Goal: Use online tool/utility: Utilize a website feature to perform a specific function

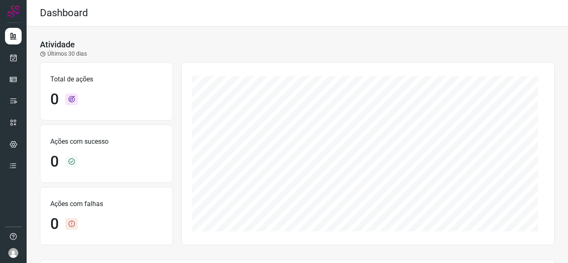
click at [224, 17] on div "Dashboard" at bounding box center [297, 13] width 541 height 27
click at [10, 59] on icon at bounding box center [13, 58] width 9 height 8
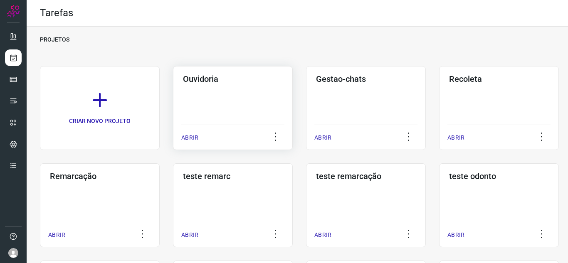
click at [190, 142] on div "ABRIR" at bounding box center [232, 135] width 103 height 21
click at [186, 137] on p "ABRIR" at bounding box center [189, 137] width 17 height 9
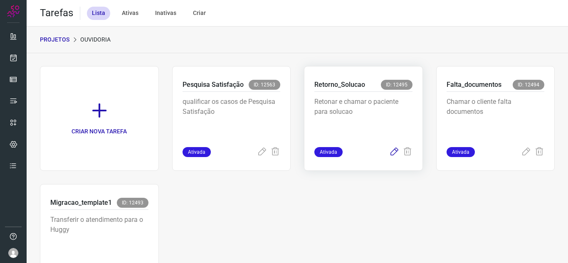
click at [389, 155] on icon at bounding box center [394, 152] width 10 height 10
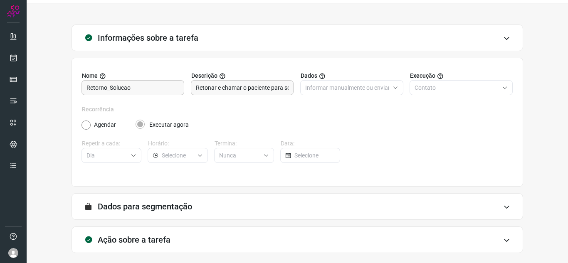
scroll to position [62, 0]
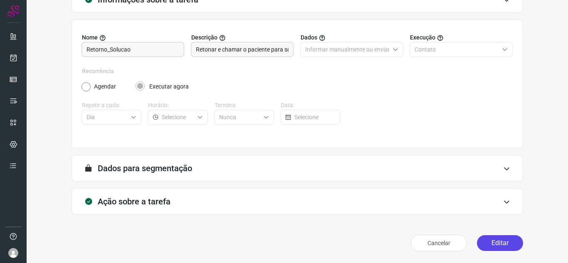
click at [487, 240] on button "Editar" at bounding box center [500, 243] width 46 height 16
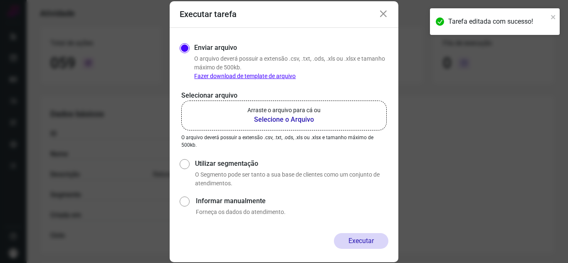
click at [299, 109] on p "Arraste o arquivo para cá ou" at bounding box center [283, 110] width 73 height 9
click at [0, 0] on input "Arraste o arquivo para cá ou Selecione o Arquivo" at bounding box center [0, 0] width 0 height 0
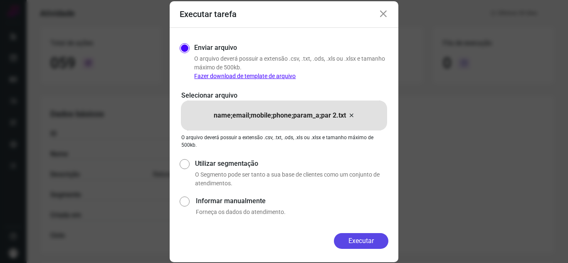
click at [370, 247] on button "Executar" at bounding box center [361, 241] width 54 height 16
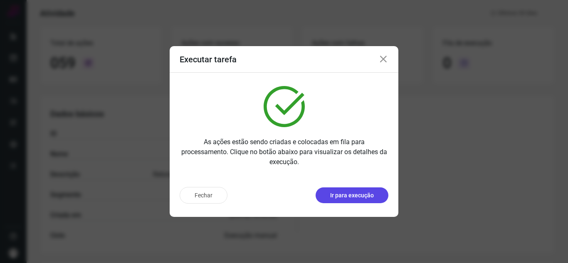
click at [347, 197] on p "Ir para execução" at bounding box center [352, 195] width 44 height 9
